Goal: Task Accomplishment & Management: Use online tool/utility

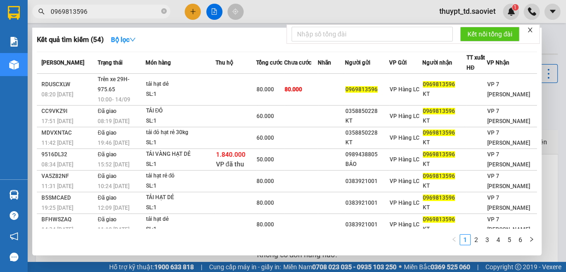
click at [92, 14] on input "0969813596" at bounding box center [105, 11] width 109 height 10
click at [91, 14] on input "0969813596" at bounding box center [105, 11] width 109 height 10
click at [86, 12] on input "0969813596" at bounding box center [105, 11] width 109 height 10
drag, startPoint x: 86, startPoint y: 12, endPoint x: 41, endPoint y: 13, distance: 44.7
click at [41, 13] on div "0969813596" at bounding box center [90, 12] width 180 height 14
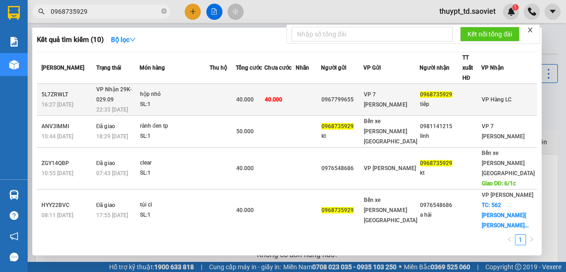
type input "0968735929"
click at [462, 90] on div "0968735929" at bounding box center [441, 95] width 42 height 10
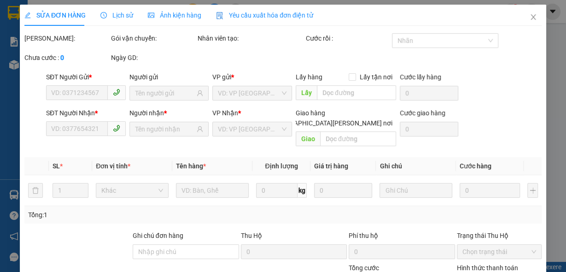
type input "0967799655"
type input "0968735929"
type input "tiêp"
type input "40.000"
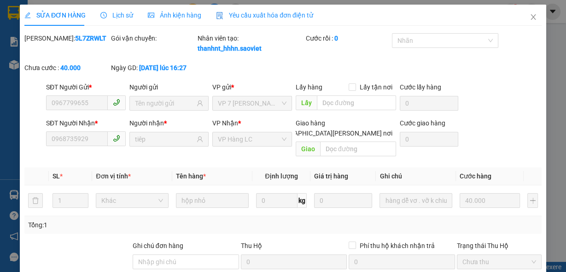
click at [121, 14] on span "Lịch sử" at bounding box center [116, 15] width 33 height 7
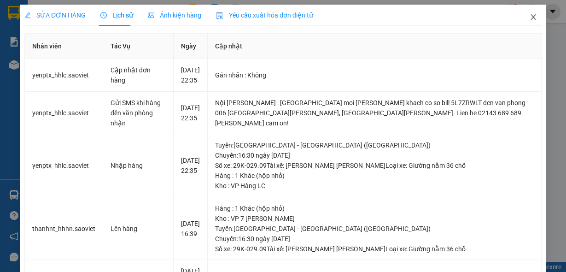
click at [531, 17] on icon "close" at bounding box center [533, 17] width 5 height 6
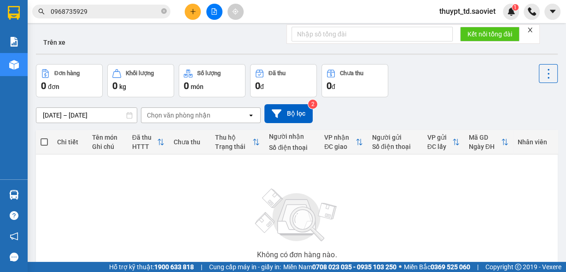
click at [97, 14] on input "0968735929" at bounding box center [105, 11] width 109 height 10
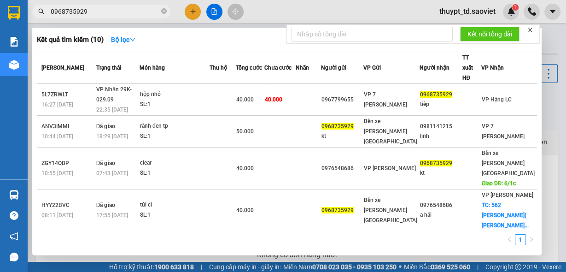
drag, startPoint x: 102, startPoint y: 12, endPoint x: 38, endPoint y: 16, distance: 64.6
click at [35, 16] on span "0968735929" at bounding box center [101, 12] width 138 height 14
paste input "87465676"
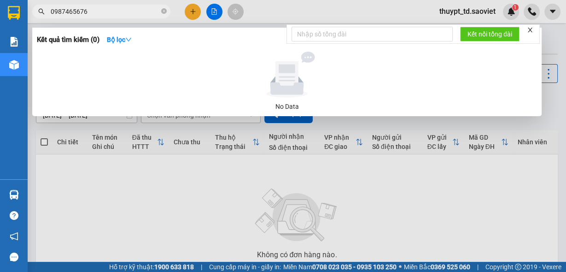
type input "0987465676"
drag, startPoint x: 113, startPoint y: 10, endPoint x: 29, endPoint y: 12, distance: 83.4
click at [29, 12] on div "0987465676" at bounding box center [90, 12] width 180 height 14
click at [59, 10] on input "DTWZSAZE" at bounding box center [105, 11] width 109 height 10
click at [64, 9] on input "DPWZSAZE" at bounding box center [105, 11] width 109 height 10
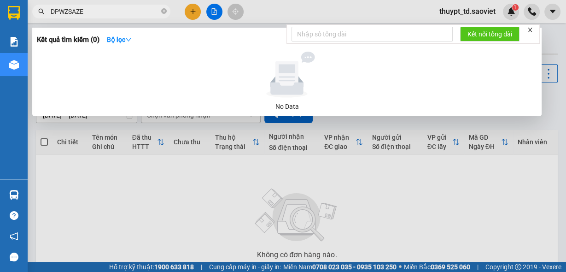
drag, startPoint x: 90, startPoint y: 12, endPoint x: 45, endPoint y: 12, distance: 45.1
click at [45, 12] on span "DPWZSAZE" at bounding box center [101, 12] width 138 height 14
click at [89, 11] on input "DPWZSAZE" at bounding box center [105, 11] width 109 height 10
drag, startPoint x: 77, startPoint y: 10, endPoint x: 43, endPoint y: 12, distance: 34.2
click at [43, 12] on div "DPWZSAZE" at bounding box center [90, 12] width 180 height 14
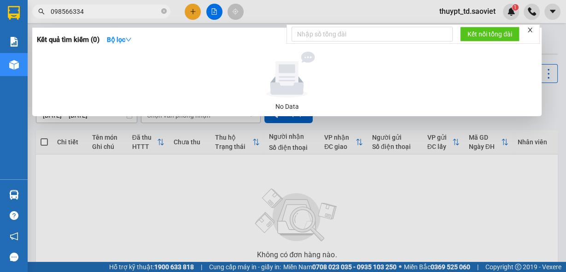
type input "0985663343"
drag, startPoint x: 89, startPoint y: 12, endPoint x: 38, endPoint y: 9, distance: 51.2
click at [38, 9] on div "0985663343" at bounding box center [90, 12] width 180 height 14
click at [162, 10] on icon "close-circle" at bounding box center [164, 11] width 6 height 6
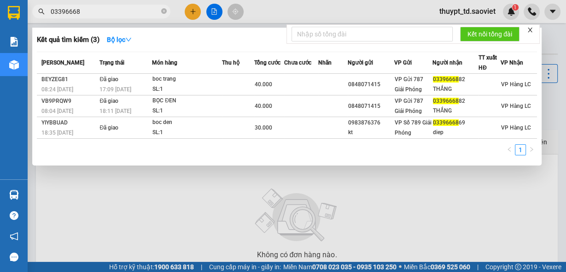
drag, startPoint x: 51, startPoint y: 11, endPoint x: 36, endPoint y: 11, distance: 14.7
click at [36, 11] on span "03396668" at bounding box center [101, 12] width 138 height 14
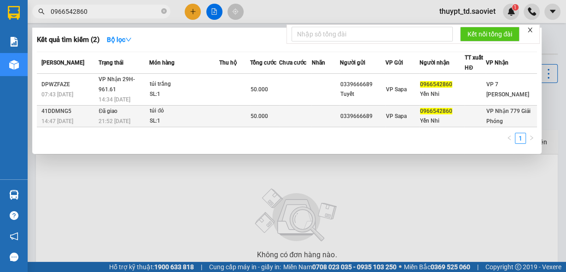
type input "0966542860"
